Goal: Navigation & Orientation: Find specific page/section

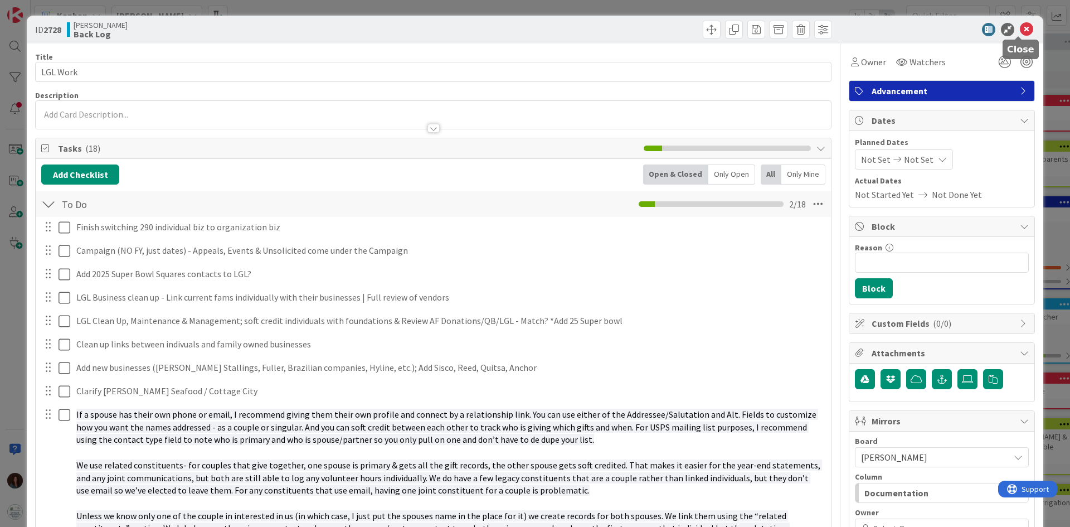
click at [1021, 28] on icon at bounding box center [1026, 29] width 13 height 13
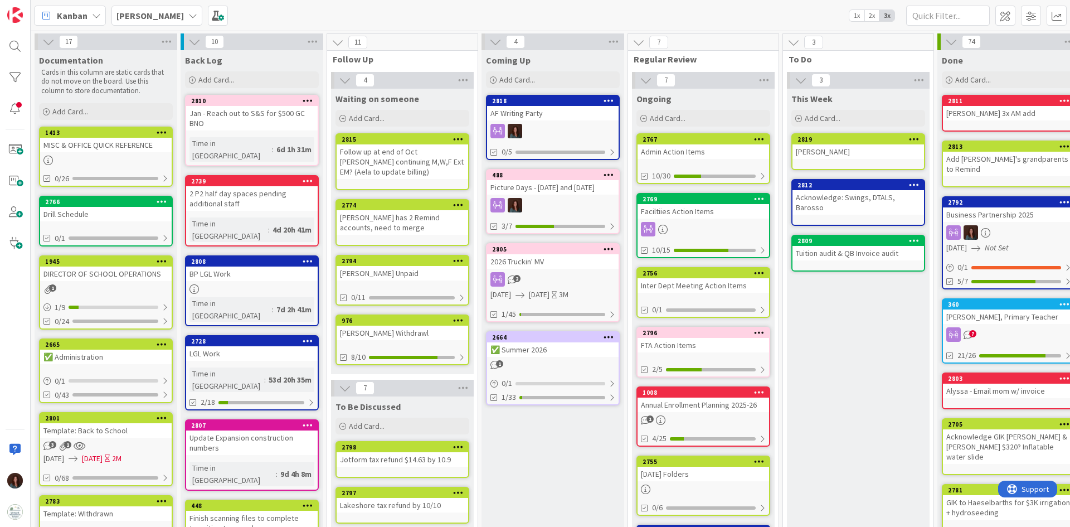
click at [156, 15] on div "[PERSON_NAME]" at bounding box center [156, 16] width 91 height 20
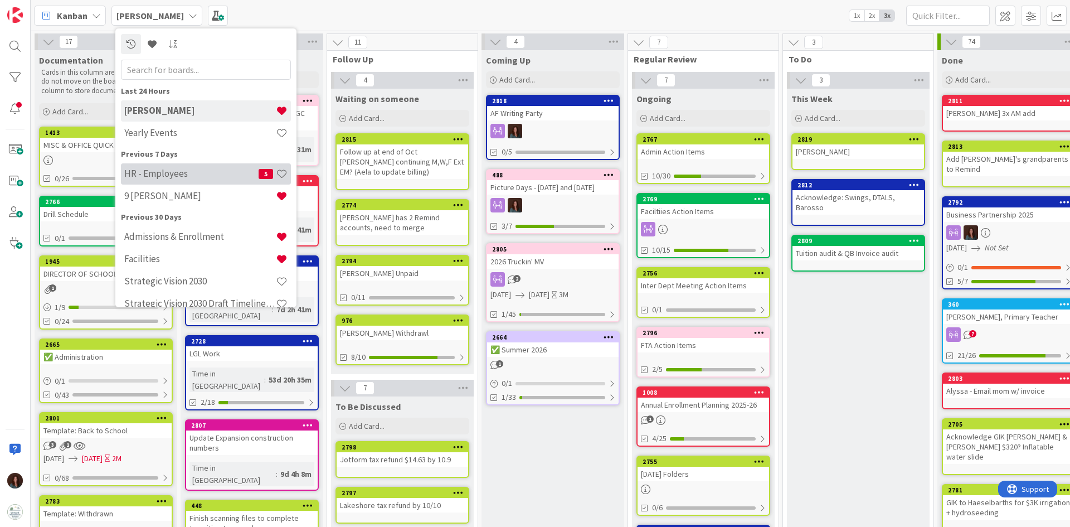
click at [173, 176] on h4 "HR - Employees" at bounding box center [191, 173] width 134 height 11
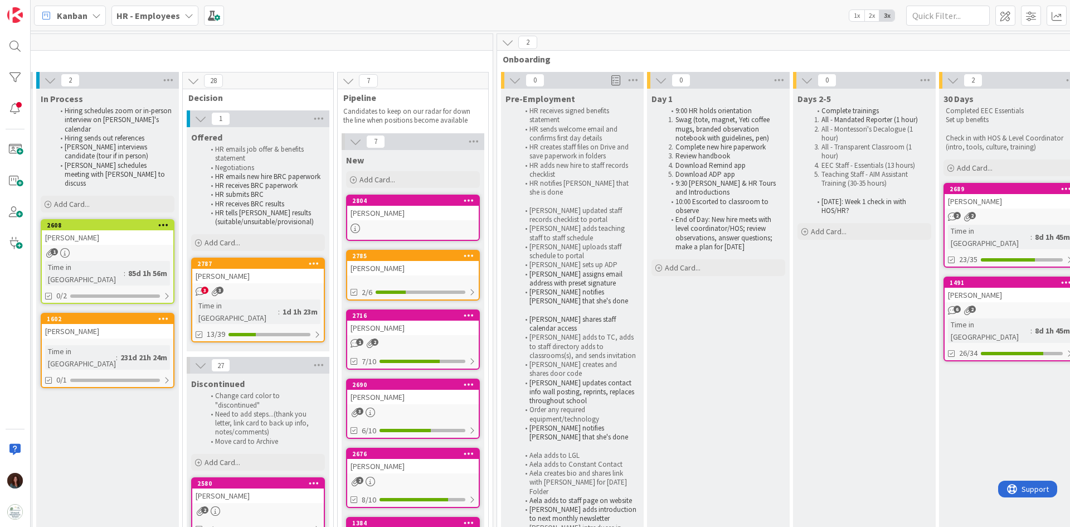
scroll to position [0, 418]
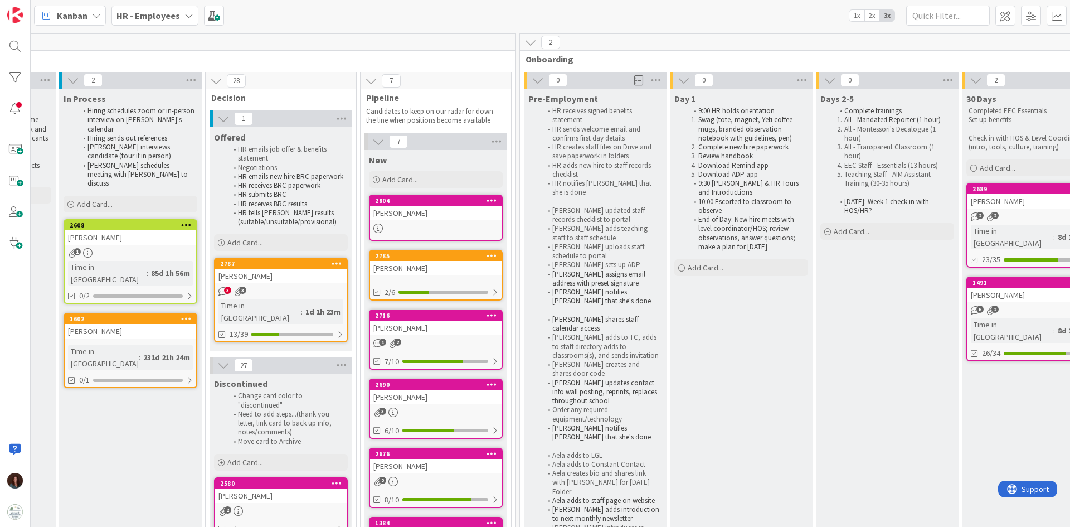
click at [311, 277] on div "[PERSON_NAME]" at bounding box center [281, 276] width 132 height 14
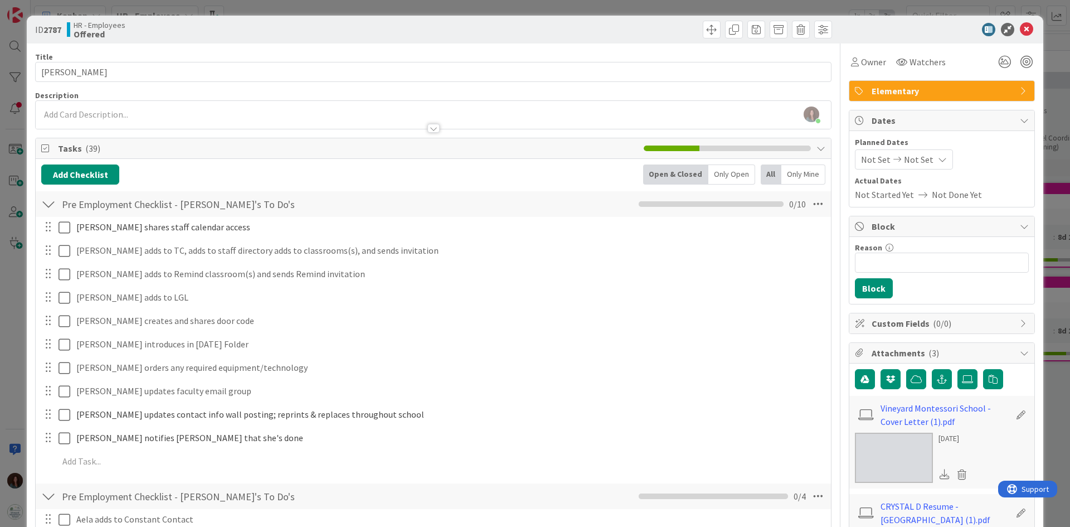
click at [53, 202] on div at bounding box center [48, 204] width 14 height 20
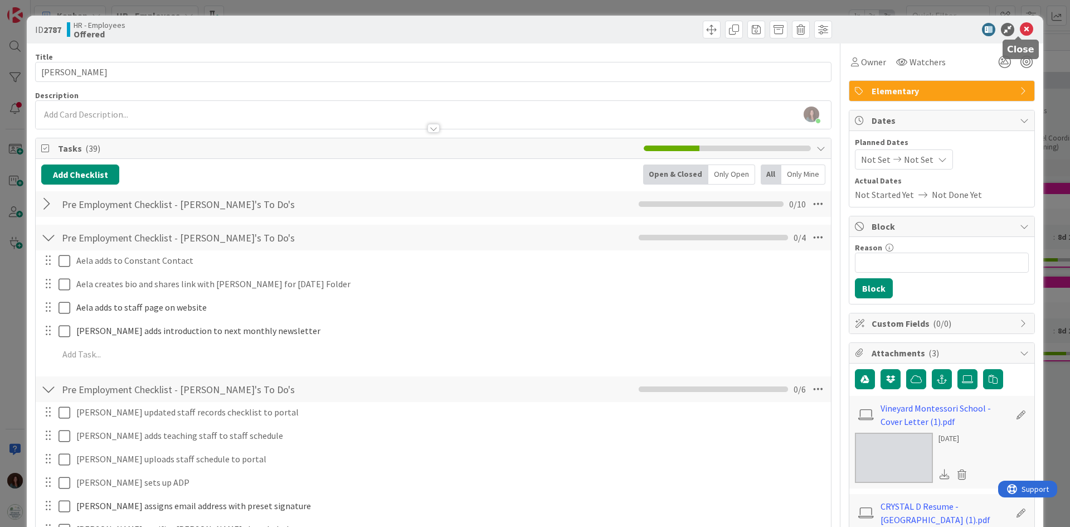
click at [1021, 31] on icon at bounding box center [1026, 29] width 13 height 13
